Goal: Find contact information: Find contact information

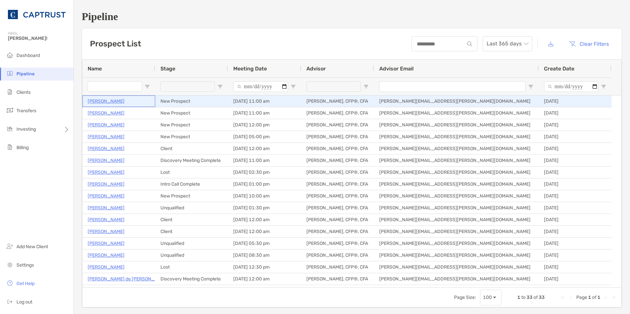
click at [108, 99] on p "[PERSON_NAME]" at bounding box center [106, 101] width 37 height 8
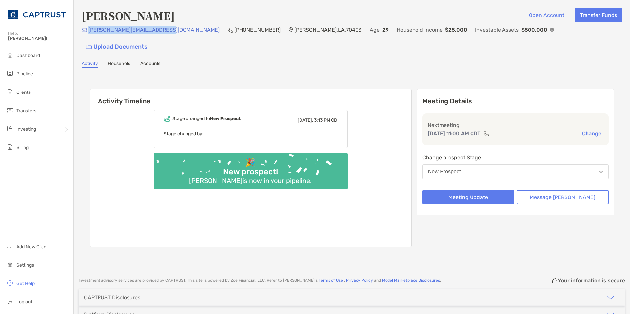
drag, startPoint x: 164, startPoint y: 33, endPoint x: 88, endPoint y: 37, distance: 76.2
click at [88, 37] on div "[PERSON_NAME][EMAIL_ADDRESS][DOMAIN_NAME] (504) 723-[GEOGRAPHIC_DATA] Age [DEMO…" at bounding box center [352, 40] width 540 height 28
copy p "[PERSON_NAME][EMAIL_ADDRESS][DOMAIN_NAME]"
